Goal: Book appointment/travel/reservation

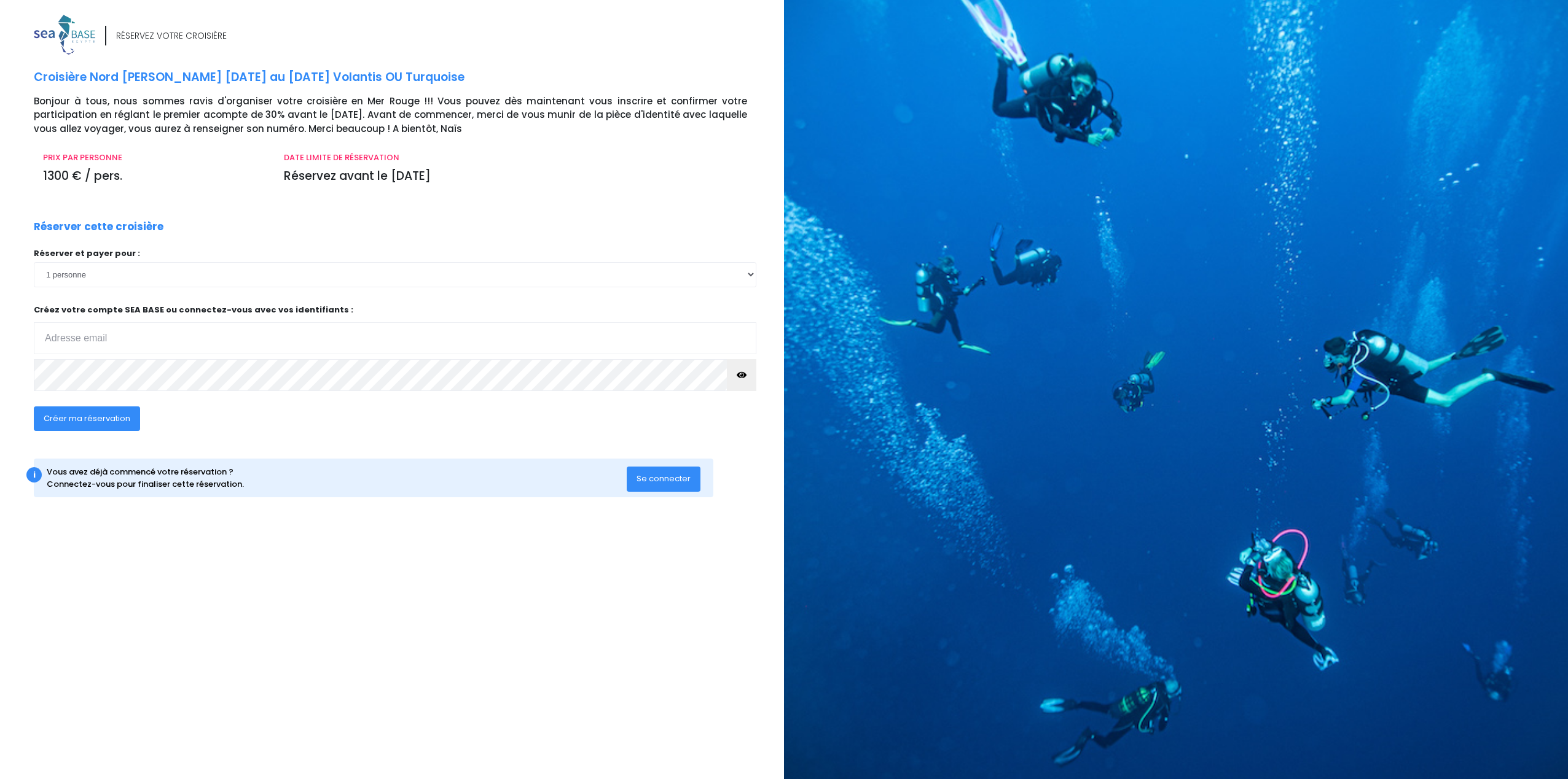
click at [657, 477] on span "Se connecter" at bounding box center [663, 479] width 54 height 12
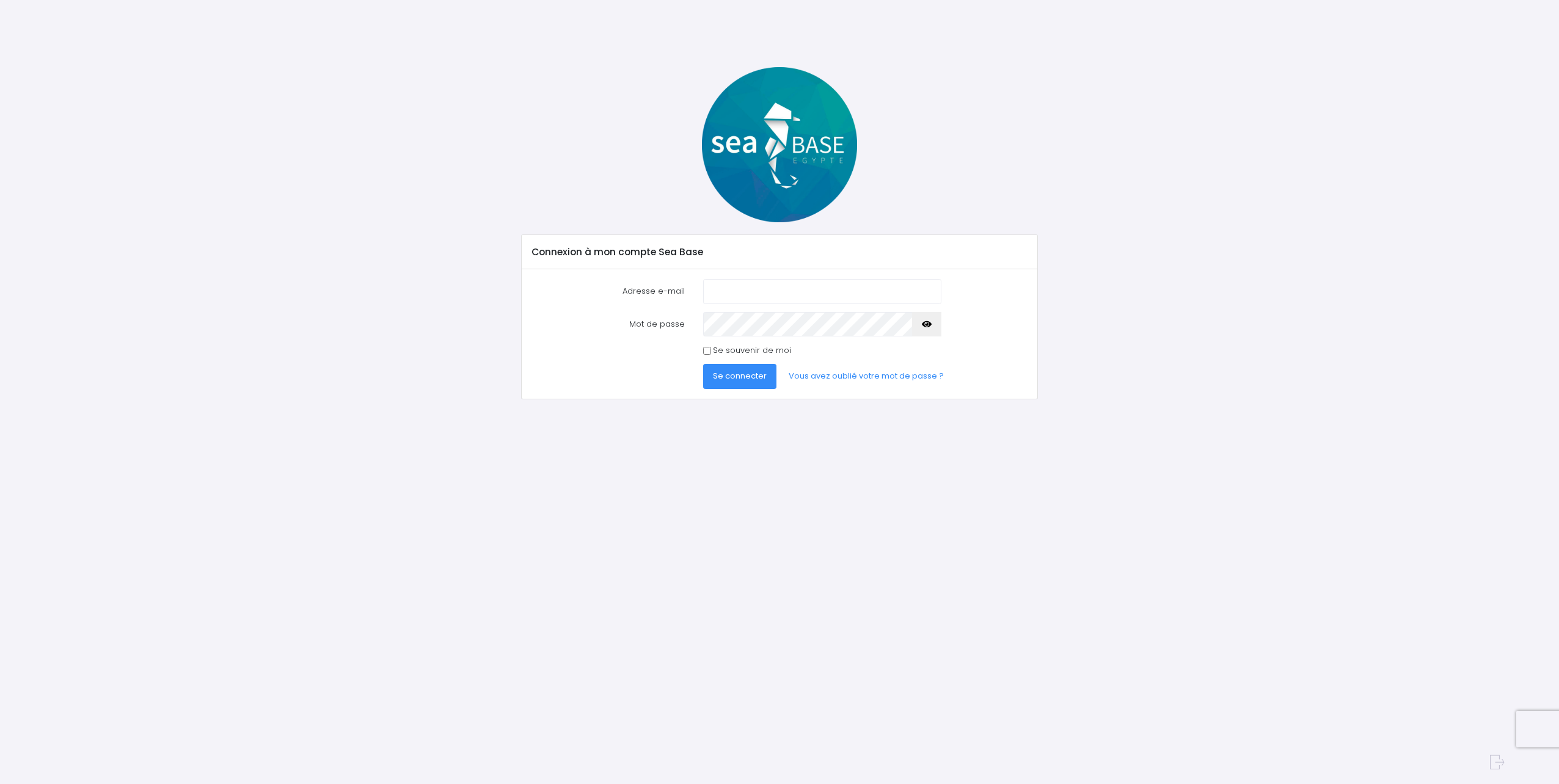
click at [724, 303] on input "Adresse e-mail" at bounding box center [822, 292] width 238 height 25
type input "daniel_ly2@hotmail.com"
click at [711, 354] on div "Se souvenir de moi" at bounding box center [822, 350] width 238 height 12
click at [721, 373] on span "Se connecter" at bounding box center [740, 376] width 54 height 12
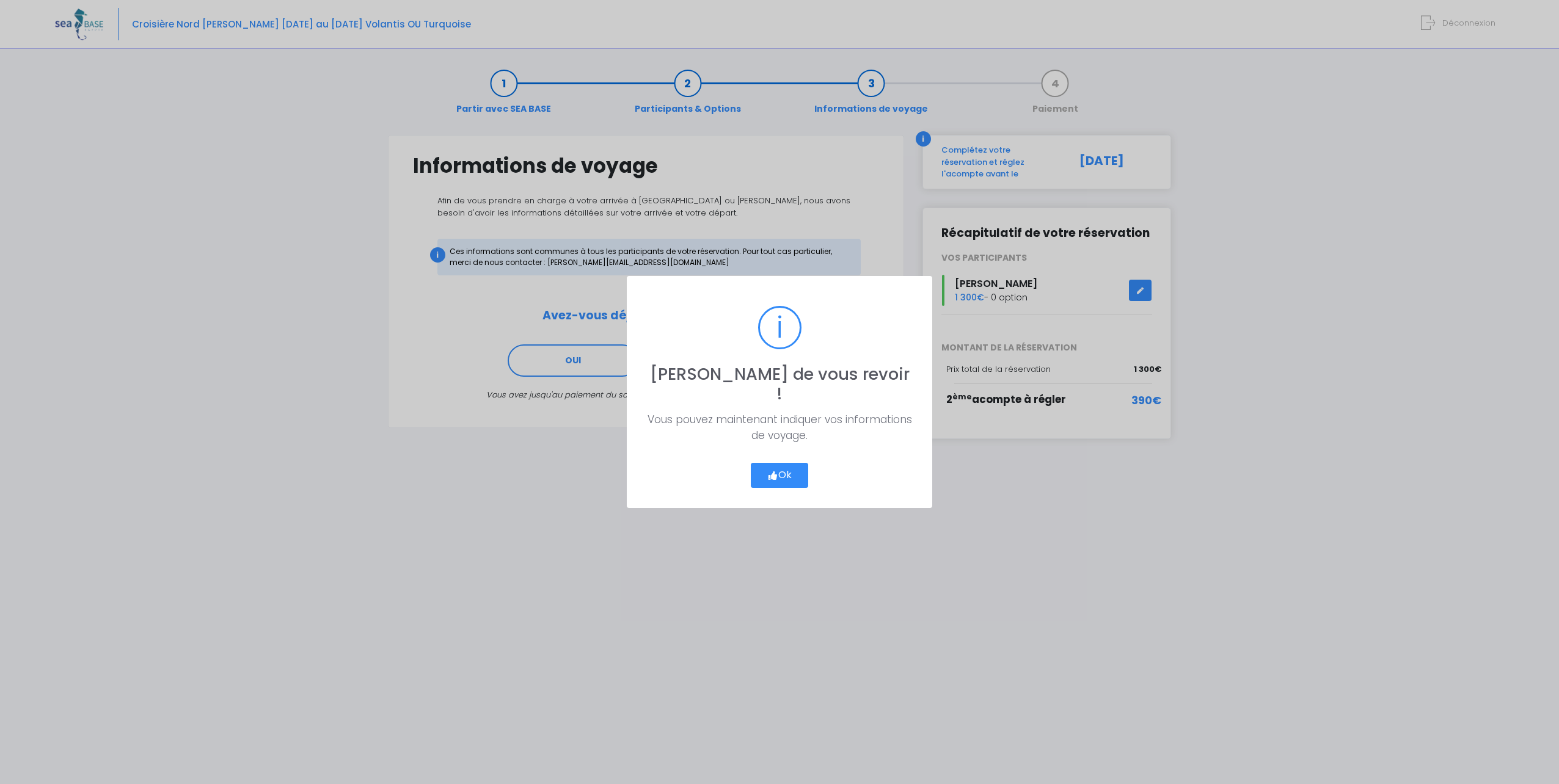
click at [794, 467] on button "Ok" at bounding box center [780, 476] width 58 height 26
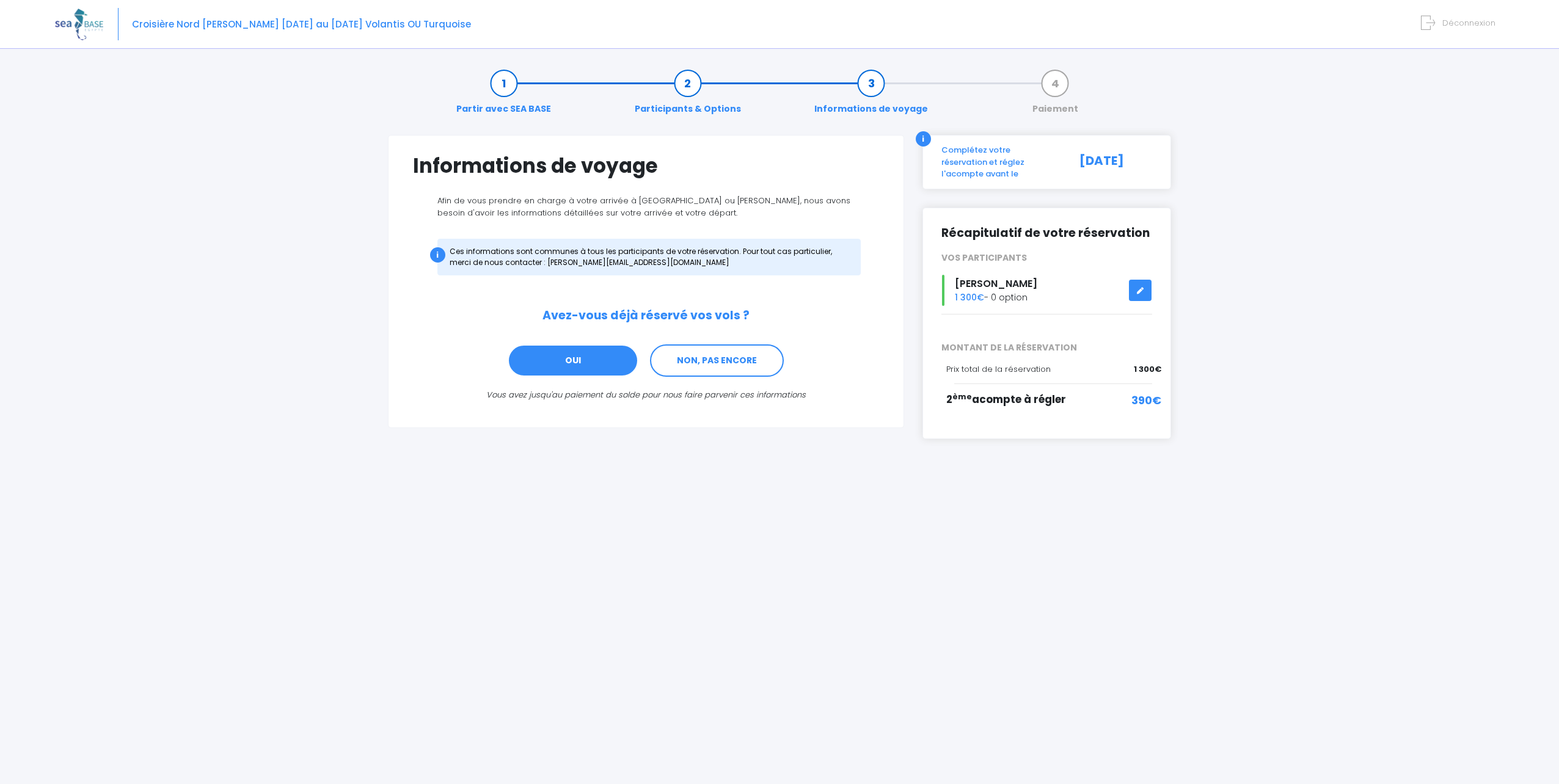
click at [561, 367] on link "OUI" at bounding box center [573, 361] width 131 height 33
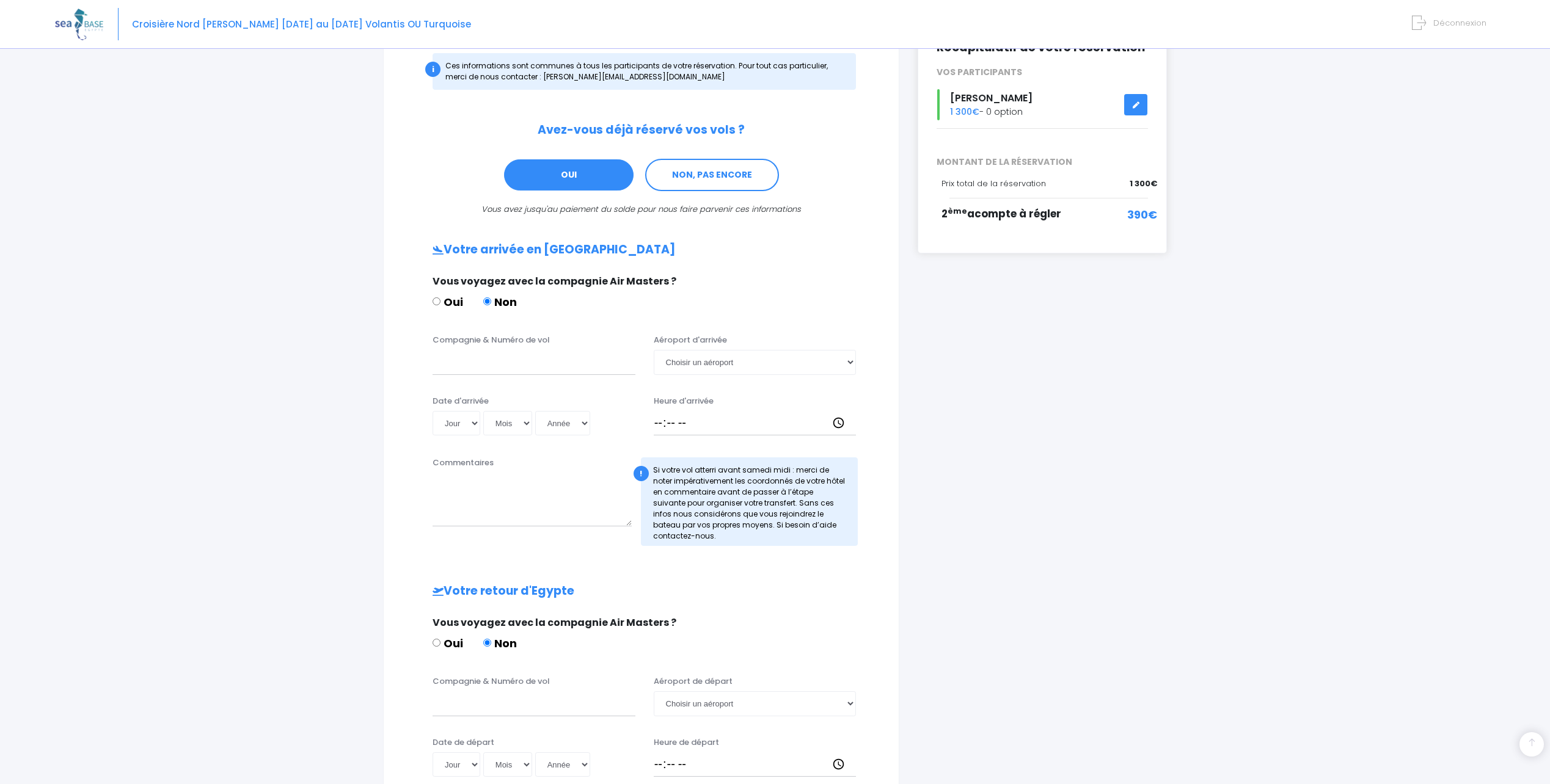
scroll to position [185, 0]
click at [731, 167] on link "NON, PAS ENCORE" at bounding box center [712, 176] width 134 height 33
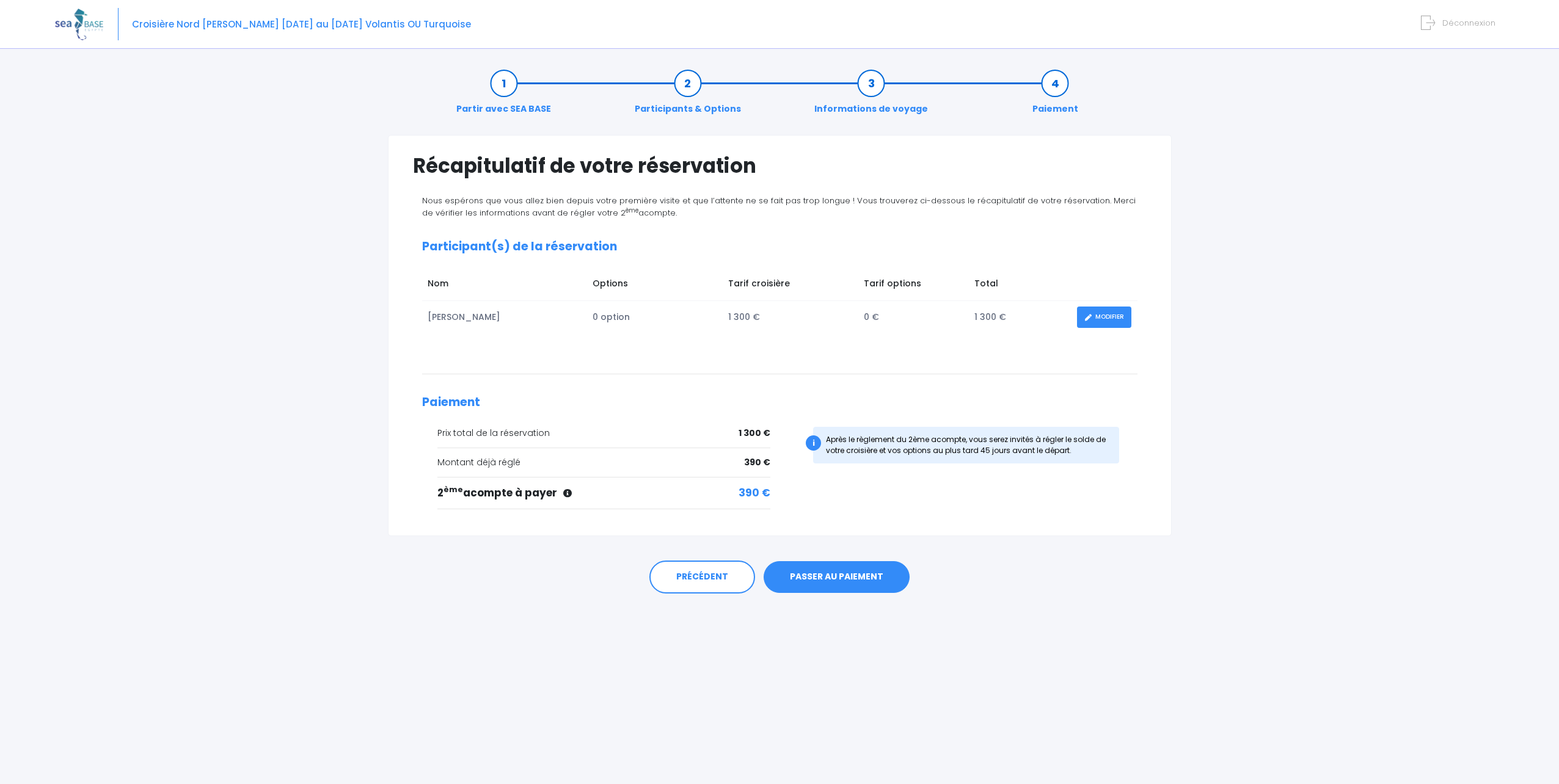
click at [872, 577] on link "PASSER AU PAIEMENT" at bounding box center [836, 577] width 146 height 32
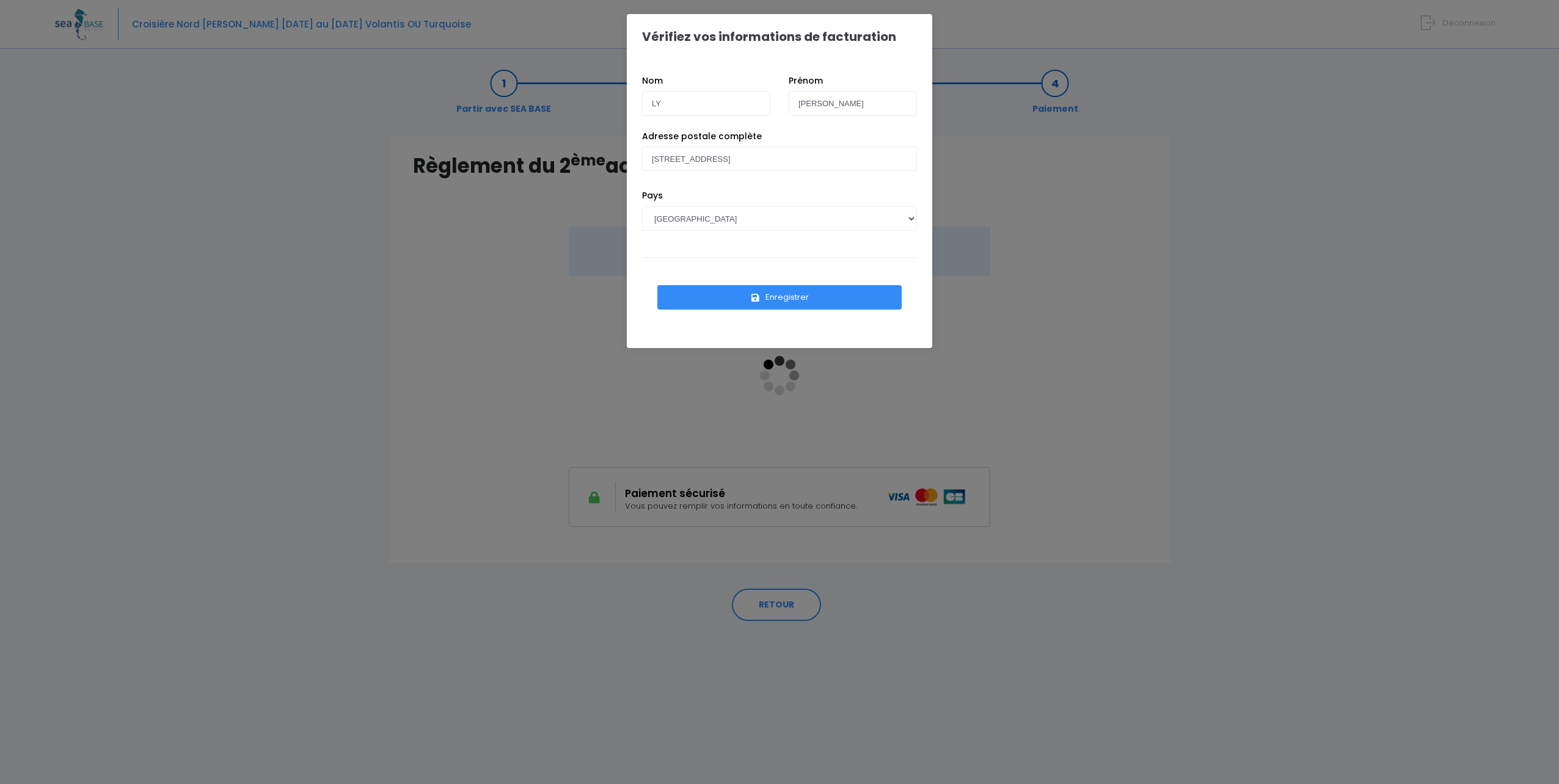
click at [770, 298] on button "Enregistrer" at bounding box center [779, 298] width 244 height 25
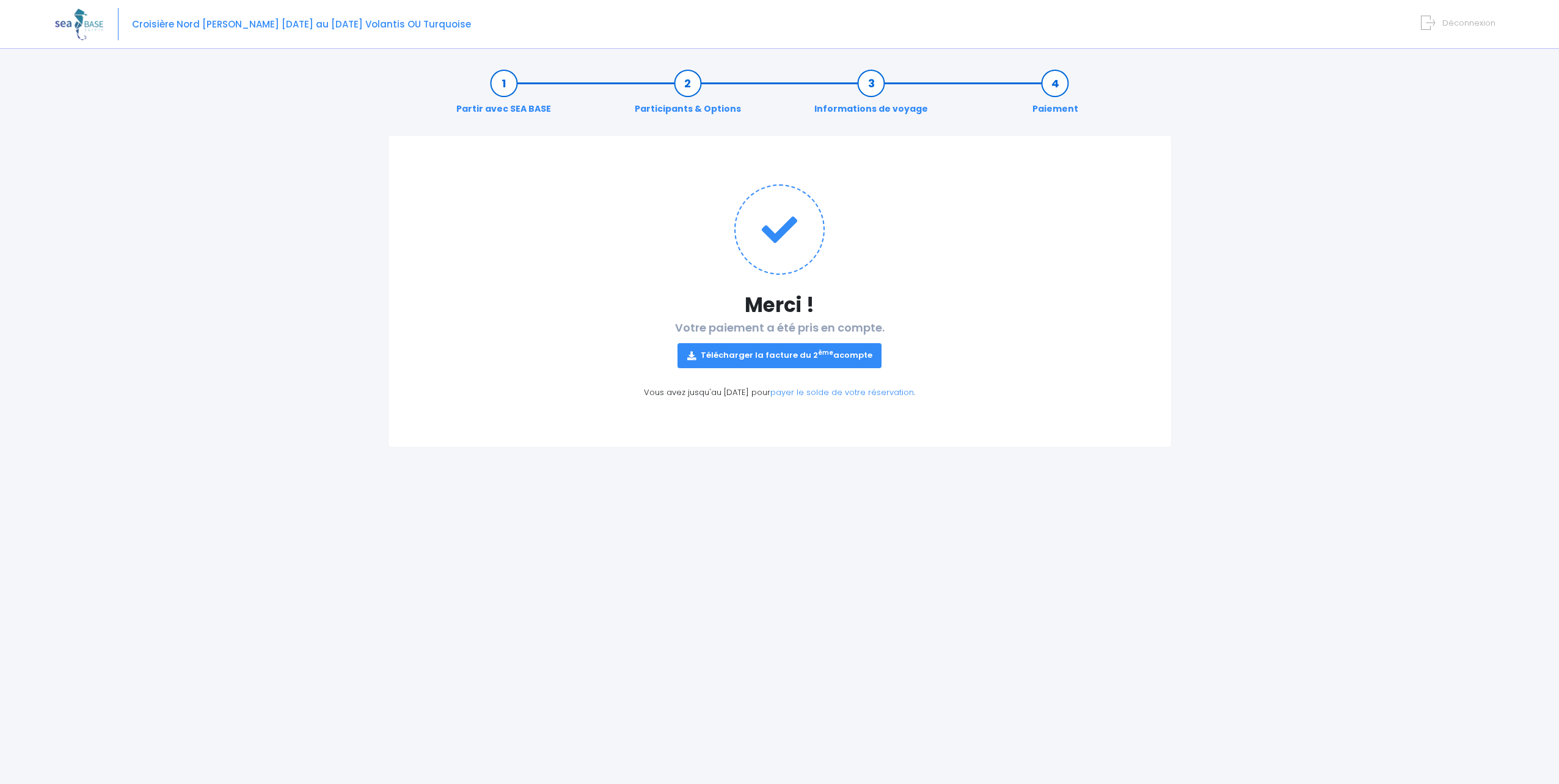
click at [813, 357] on link "Télécharger la facture du 2 ème acompte" at bounding box center [780, 355] width 204 height 25
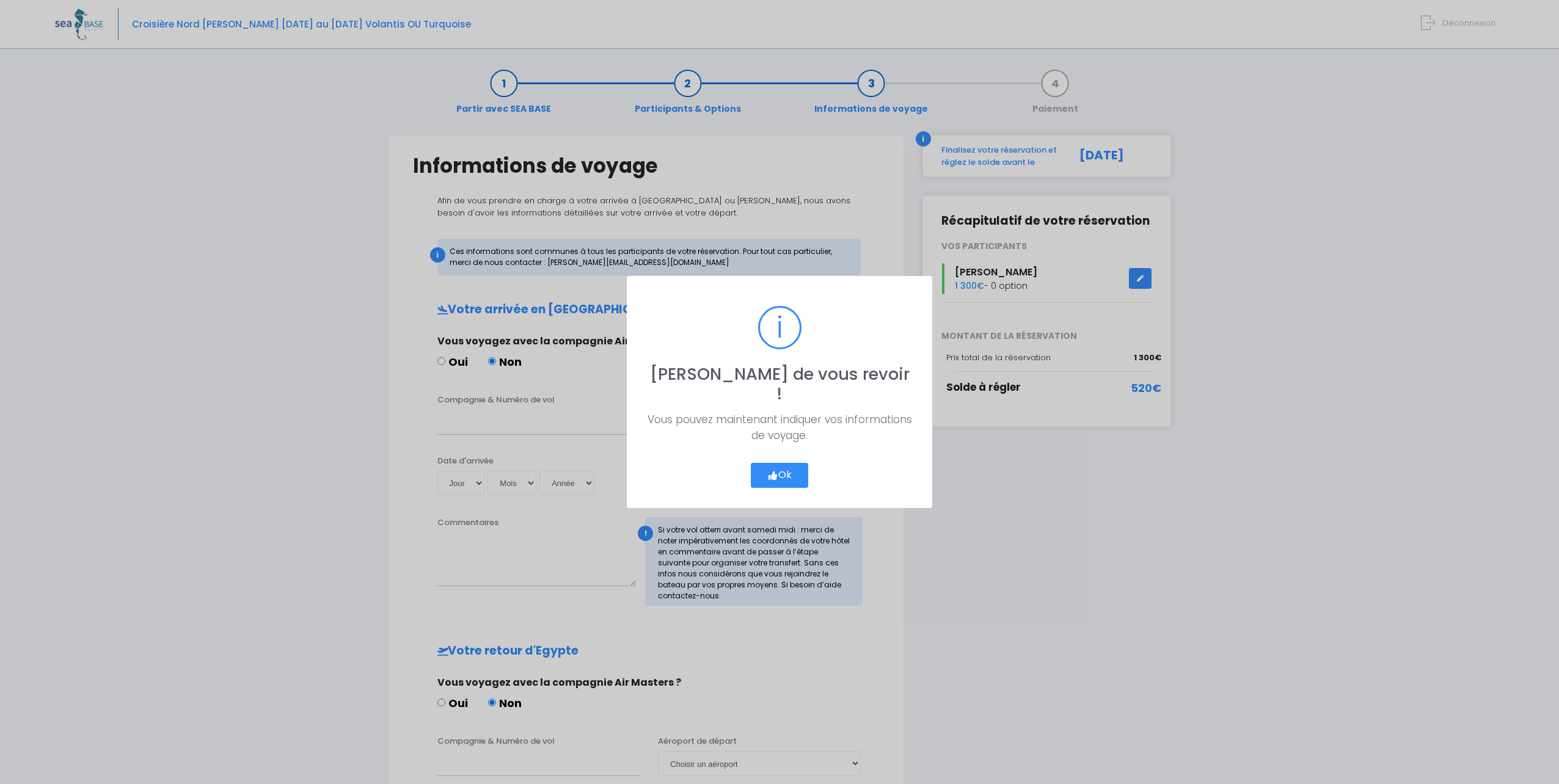
click at [787, 463] on button "Ok" at bounding box center [780, 476] width 58 height 26
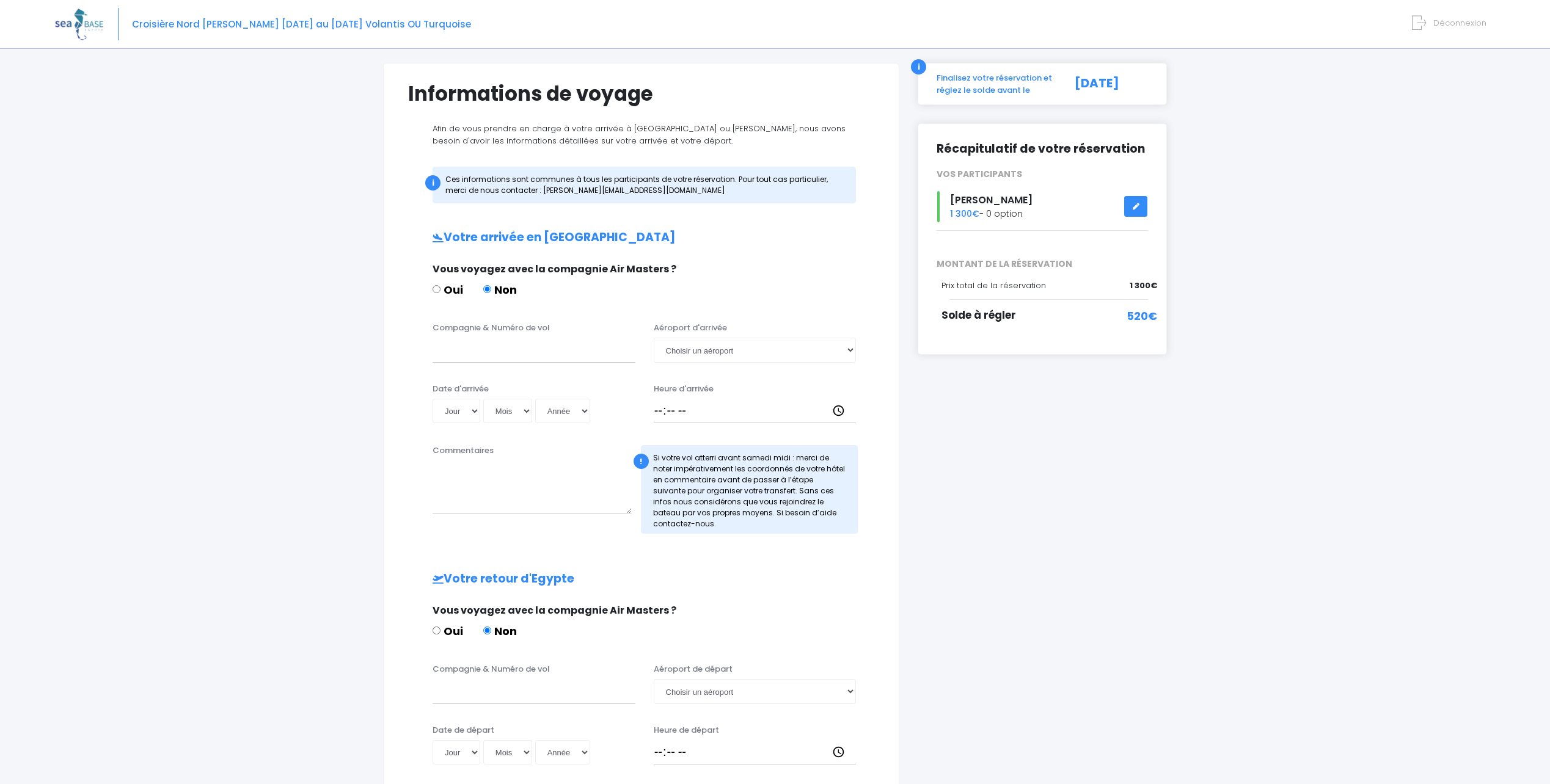
scroll to position [289, 0]
